Goal: Information Seeking & Learning: Learn about a topic

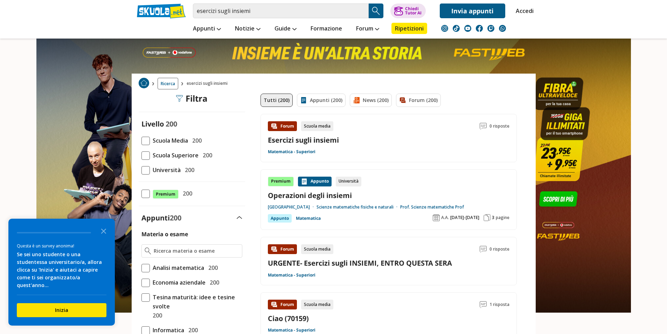
click at [145, 141] on span at bounding box center [145, 141] width 8 height 8
click at [141, 140] on input "Scuola Media 200" at bounding box center [141, 140] width 0 height 0
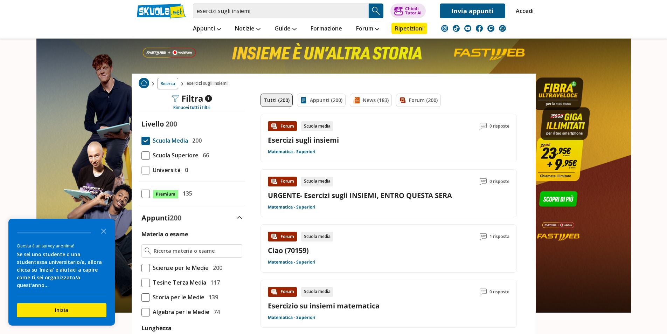
click at [146, 140] on span at bounding box center [145, 141] width 8 height 8
click at [141, 140] on input "Scuola Media 200" at bounding box center [141, 140] width 0 height 0
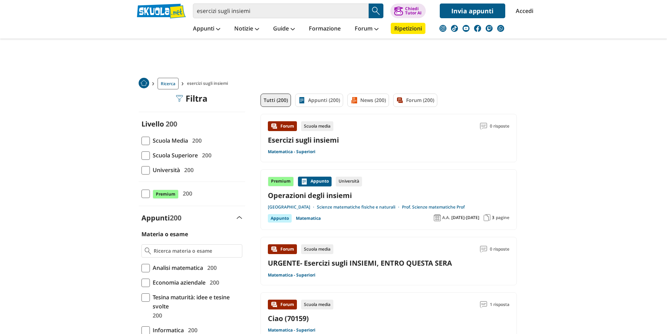
click at [146, 141] on span at bounding box center [145, 141] width 8 height 8
click at [141, 140] on input "Scuola Media 200" at bounding box center [141, 140] width 0 height 0
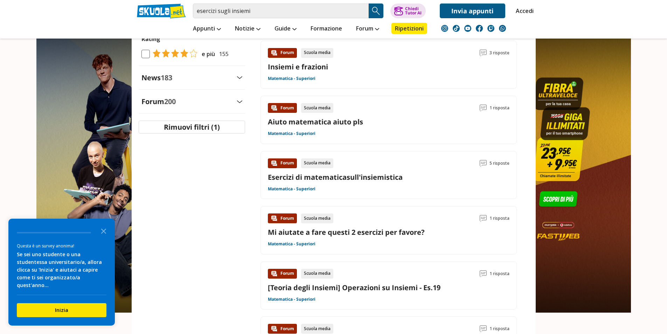
scroll to position [350, 0]
